Goal: Task Accomplishment & Management: Complete application form

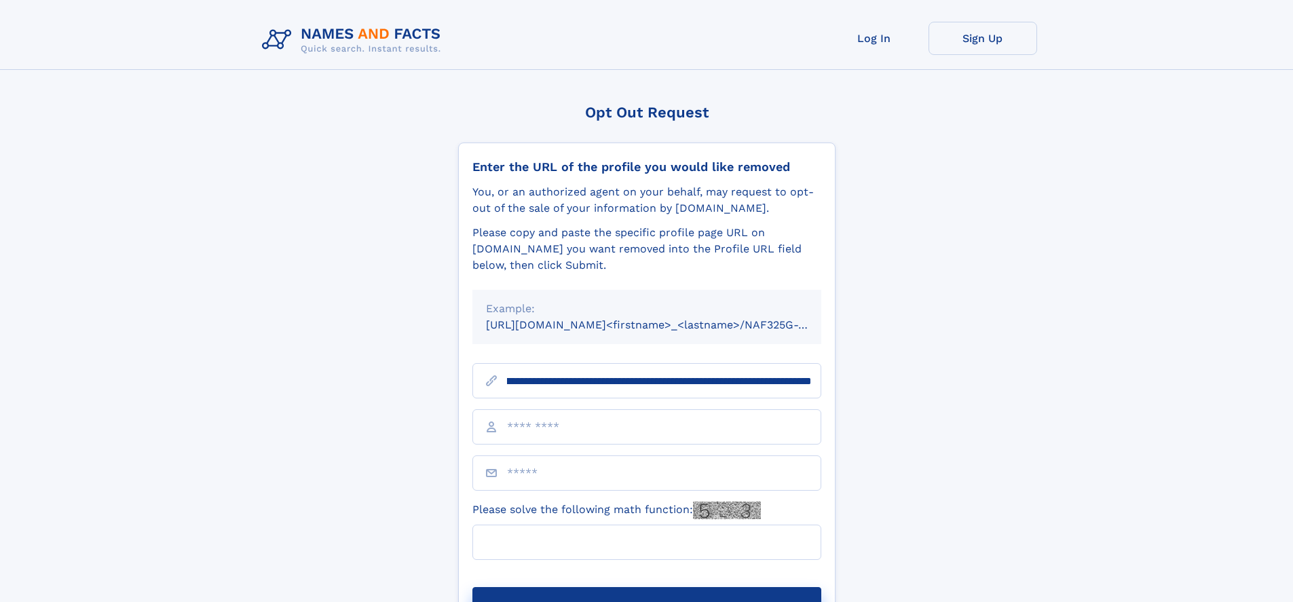
scroll to position [0, 145]
type input "**********"
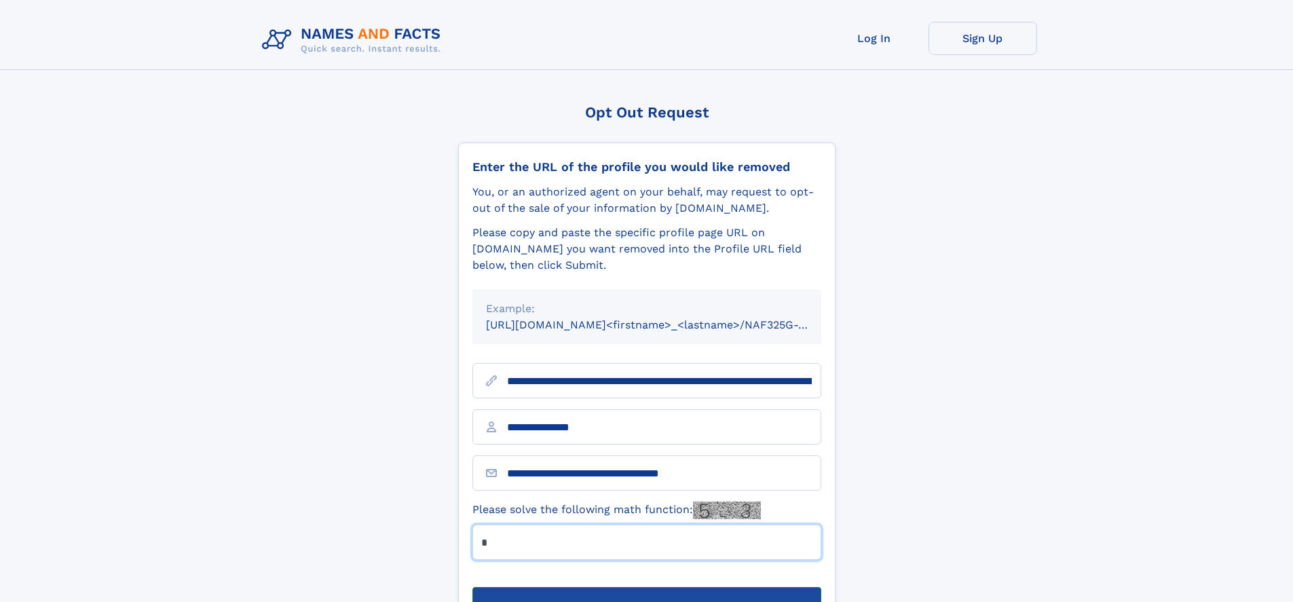
type input "*"
click at [646, 587] on button "Submit Opt Out Request" at bounding box center [646, 608] width 349 height 43
